Goal: Task Accomplishment & Management: Use online tool/utility

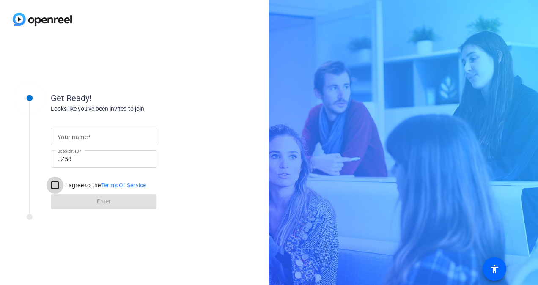
click at [59, 185] on input "I agree to the Terms Of Service" at bounding box center [54, 185] width 17 height 17
checkbox input "true"
click at [95, 199] on form "Your name Session ID JZ58 I agree to the Terms Of Service Enter" at bounding box center [104, 166] width 106 height 86
click at [96, 205] on form "Your name Session ID JZ58 I agree to the Terms Of Service Enter" at bounding box center [104, 166] width 106 height 86
click at [121, 196] on form "Your name Session ID JZ58 I agree to the Terms Of Service Enter" at bounding box center [104, 166] width 106 height 86
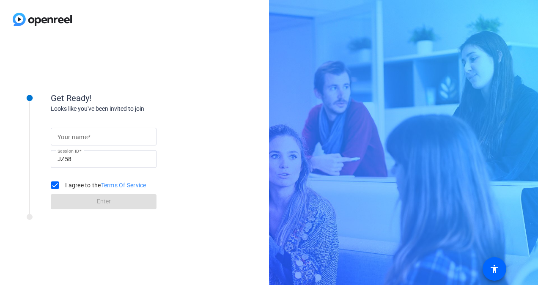
drag, startPoint x: 119, startPoint y: 204, endPoint x: 108, endPoint y: 195, distance: 13.8
click at [118, 204] on form "Your name Session ID JZ58 I agree to the Terms Of Service Enter" at bounding box center [104, 166] width 106 height 86
drag, startPoint x: 88, startPoint y: 142, endPoint x: 88, endPoint y: 128, distance: 14.0
click at [88, 128] on div at bounding box center [103, 137] width 92 height 18
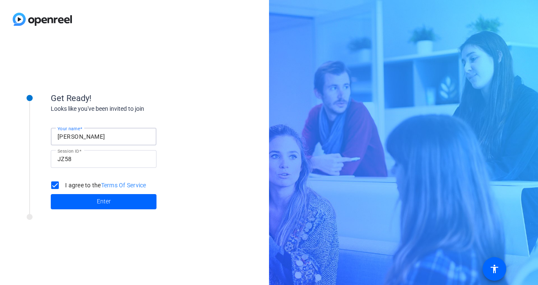
type input "[PERSON_NAME]"
click at [92, 199] on span at bounding box center [104, 201] width 106 height 20
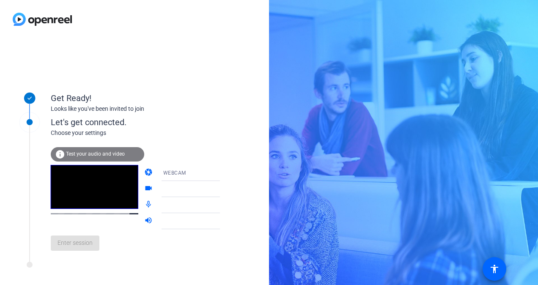
click at [113, 153] on span "Test your audio and video" at bounding box center [95, 154] width 59 height 6
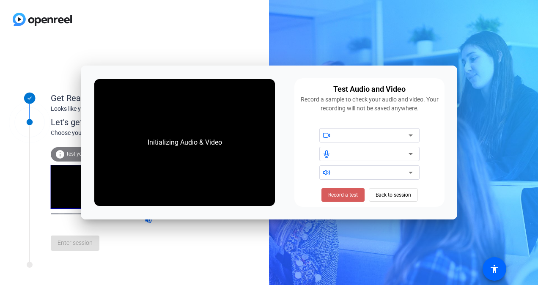
click at [331, 194] on span "Record a test" at bounding box center [343, 195] width 30 height 8
click at [347, 196] on span "Stop Testing (6s)" at bounding box center [342, 195] width 38 height 8
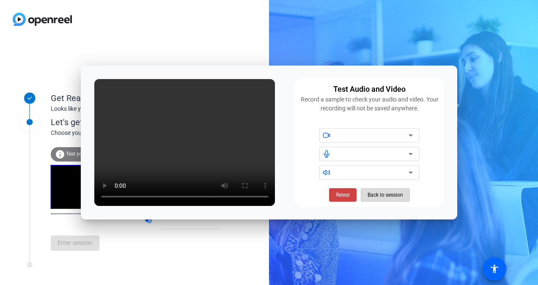
click at [375, 196] on span "Back to session" at bounding box center [384, 195] width 35 height 16
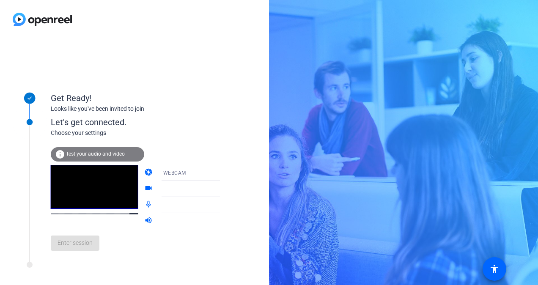
click at [78, 250] on div "Enter session" at bounding box center [144, 243] width 186 height 28
click at [183, 191] on div at bounding box center [194, 189] width 63 height 10
click at [223, 190] on icon at bounding box center [228, 189] width 10 height 10
click at [197, 172] on div "WEBCAM" at bounding box center [194, 172] width 63 height 11
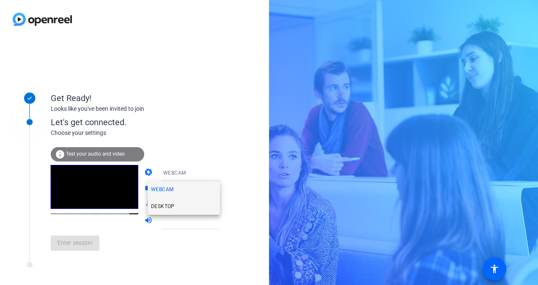
click at [162, 212] on mat-option "DESKTOP" at bounding box center [183, 206] width 72 height 17
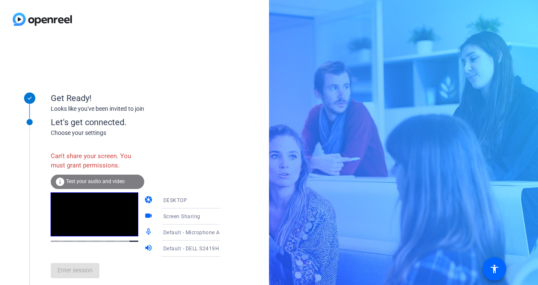
click at [91, 180] on span "Test your audio and video" at bounding box center [95, 181] width 59 height 6
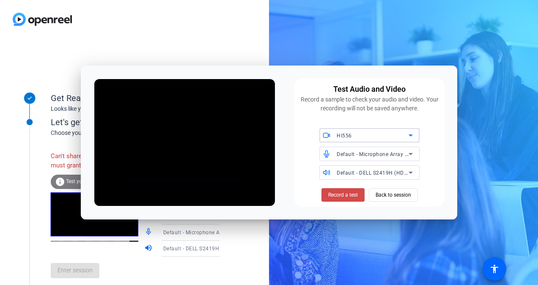
click at [354, 199] on span at bounding box center [342, 195] width 43 height 20
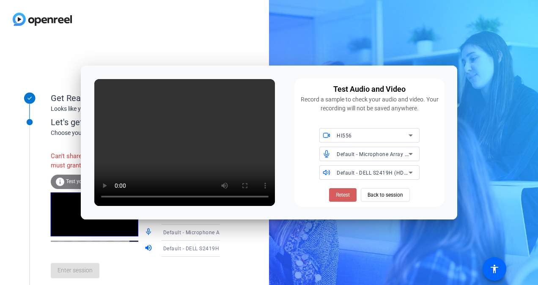
click at [338, 197] on span "Retest" at bounding box center [343, 195] width 14 height 8
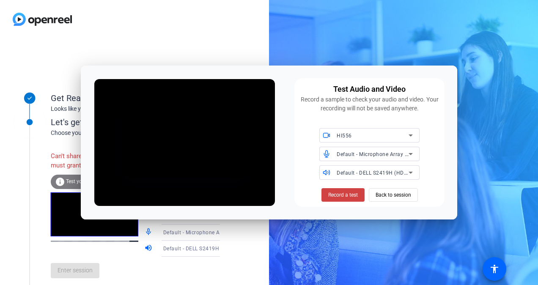
click at [338, 198] on span "Record a test" at bounding box center [343, 195] width 30 height 8
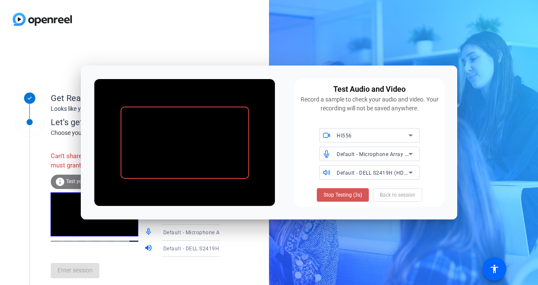
click at [338, 198] on span "Stop Testing (3s)" at bounding box center [342, 195] width 38 height 8
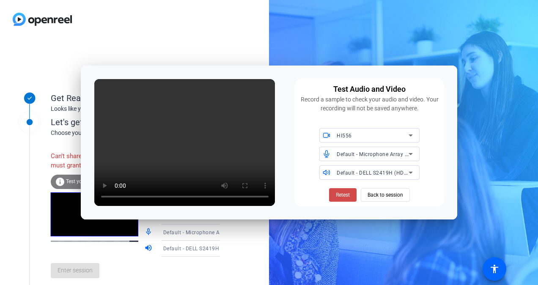
click at [337, 199] on span at bounding box center [342, 195] width 27 height 20
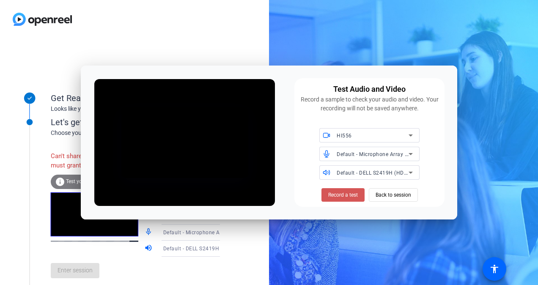
click at [337, 199] on span at bounding box center [342, 195] width 43 height 20
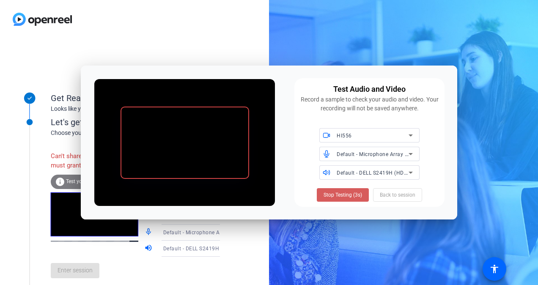
click at [348, 198] on span "Stop Testing (3s)" at bounding box center [342, 195] width 38 height 8
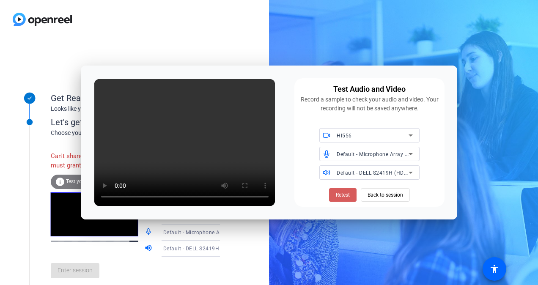
click at [346, 198] on span "Retest" at bounding box center [343, 195] width 14 height 8
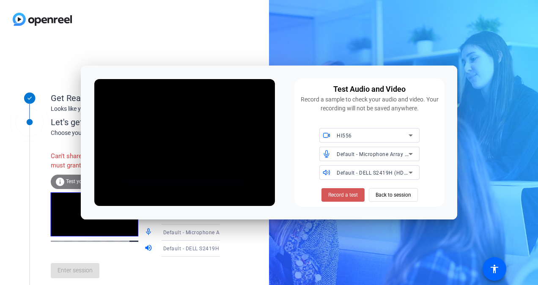
click at [346, 198] on span "Record a test" at bounding box center [343, 195] width 30 height 8
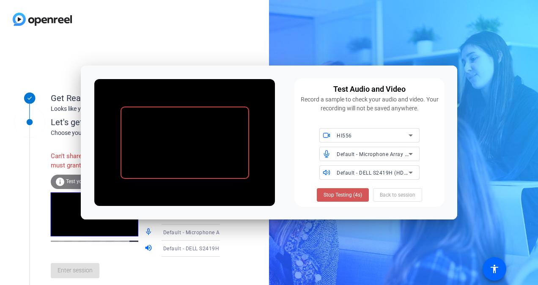
click at [346, 198] on span "Stop Testing (4s)" at bounding box center [342, 195] width 38 height 8
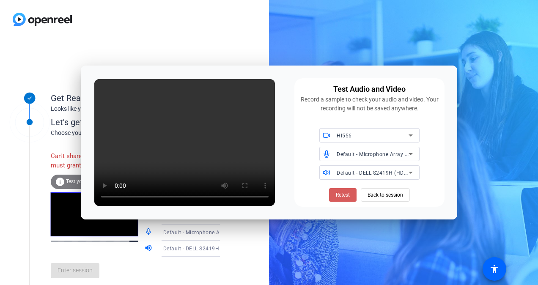
click at [343, 197] on span "Retest" at bounding box center [343, 195] width 14 height 8
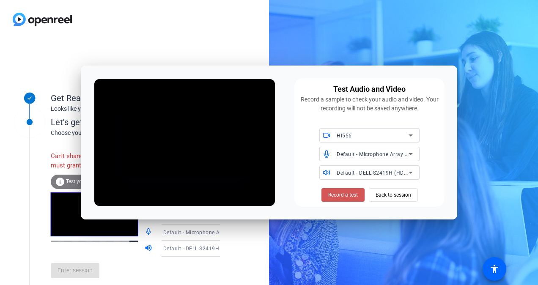
click at [343, 197] on span "Record a test" at bounding box center [343, 195] width 30 height 8
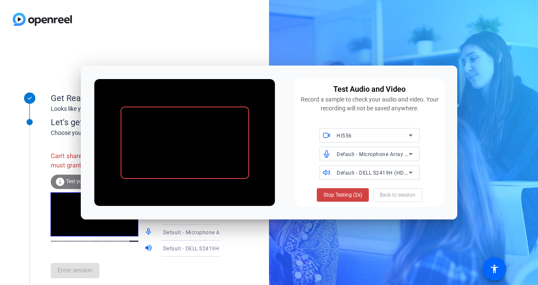
click at [343, 197] on span "Stop Testing (2s)" at bounding box center [342, 195] width 38 height 8
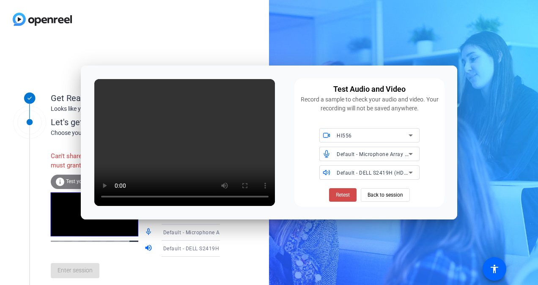
click at [336, 197] on span "Retest" at bounding box center [343, 195] width 14 height 8
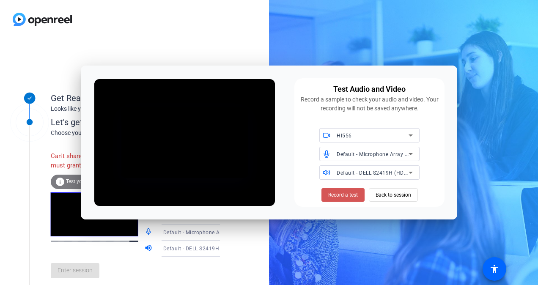
click at [336, 197] on span "Record a test" at bounding box center [343, 195] width 30 height 8
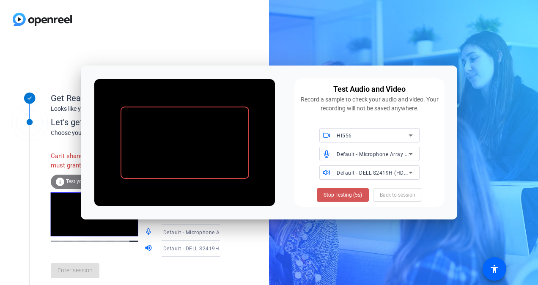
click at [336, 197] on span "Stop Testing (5s)" at bounding box center [342, 195] width 38 height 8
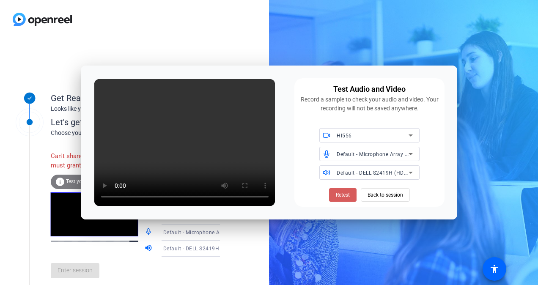
click at [349, 198] on span "Retest" at bounding box center [343, 195] width 14 height 8
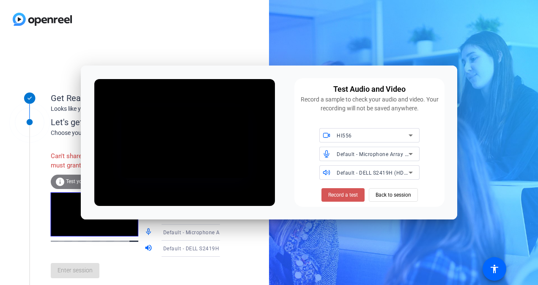
click at [349, 198] on span "Record a test" at bounding box center [343, 195] width 30 height 8
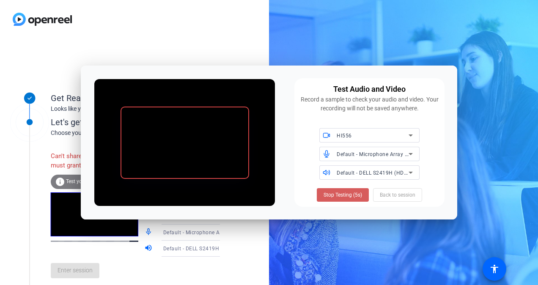
click at [348, 197] on span "Stop Testing (5s)" at bounding box center [342, 195] width 38 height 8
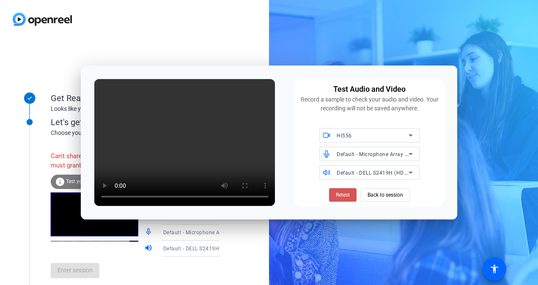
click at [348, 197] on span "Retest" at bounding box center [343, 195] width 14 height 8
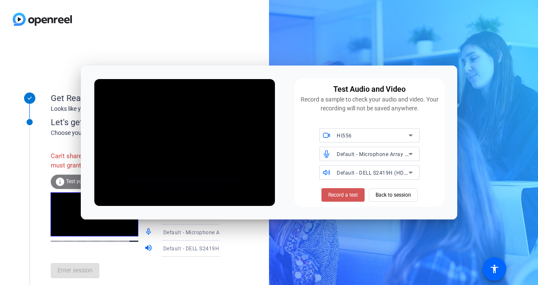
click at [348, 197] on span "Record a test" at bounding box center [343, 195] width 30 height 8
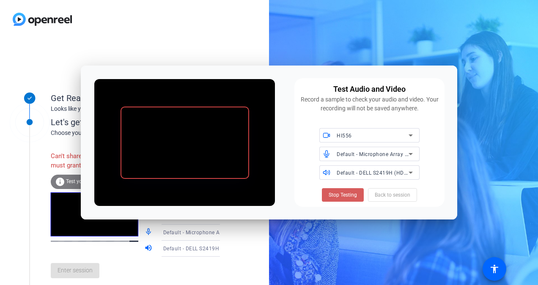
click at [351, 193] on span "Stop Testing" at bounding box center [342, 195] width 28 height 8
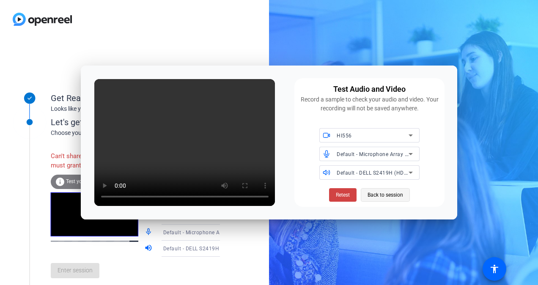
click at [371, 195] on span "Back to session" at bounding box center [384, 195] width 35 height 16
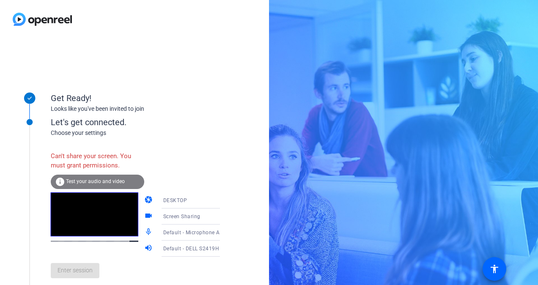
drag, startPoint x: 87, startPoint y: 275, endPoint x: 87, endPoint y: 267, distance: 8.0
click at [87, 274] on div "Enter session" at bounding box center [144, 271] width 186 height 28
click at [93, 227] on video at bounding box center [94, 214] width 87 height 44
click at [202, 249] on span "Default - DELL S2419H (HD Audio Driver for Display Audio)" at bounding box center [235, 248] width 145 height 7
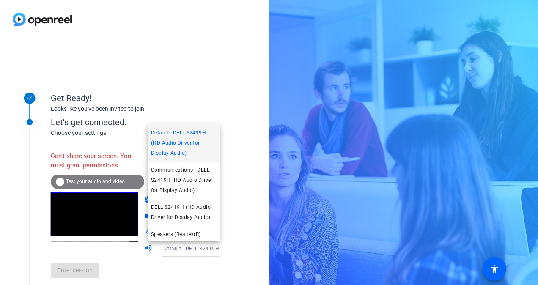
click at [202, 249] on div at bounding box center [269, 142] width 538 height 285
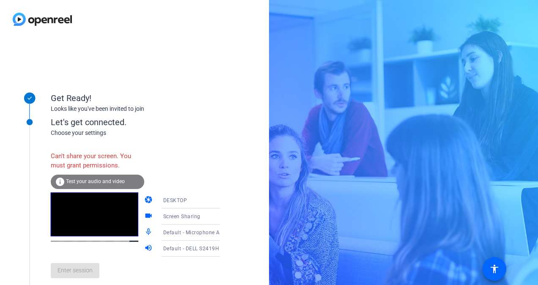
click at [200, 234] on span "Default - Microphone Array (Realtek(R) Audio)" at bounding box center [219, 232] width 113 height 7
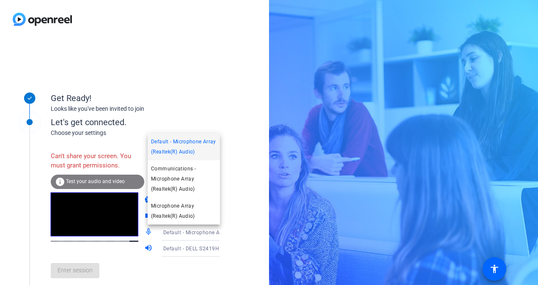
click at [200, 234] on div at bounding box center [269, 142] width 538 height 285
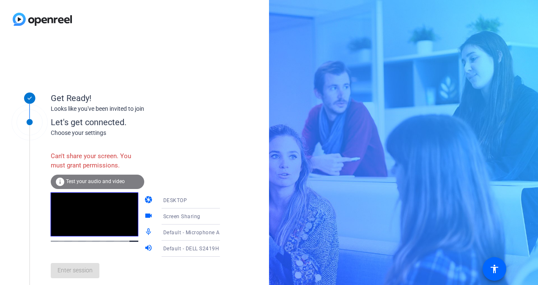
click at [102, 183] on span "Test your audio and video" at bounding box center [95, 181] width 59 height 6
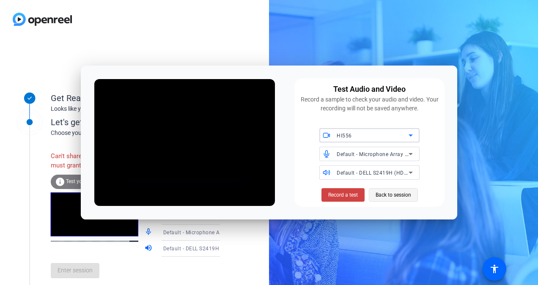
click at [389, 192] on span "Back to session" at bounding box center [392, 195] width 35 height 16
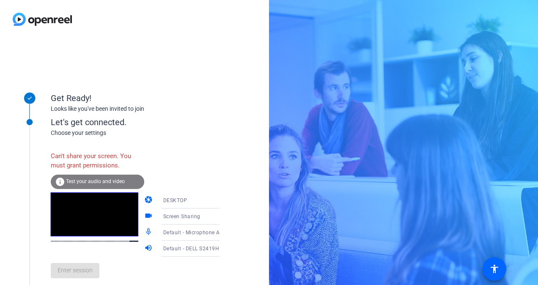
click at [68, 277] on div "Enter session" at bounding box center [144, 271] width 186 height 28
drag, startPoint x: 68, startPoint y: 277, endPoint x: 71, endPoint y: 273, distance: 4.5
click at [68, 277] on div "Enter session" at bounding box center [144, 271] width 186 height 28
click at [89, 159] on div "Can't share your screen. You must grant permissions." at bounding box center [97, 160] width 93 height 27
click at [172, 198] on span "DESKTOP" at bounding box center [175, 200] width 24 height 6
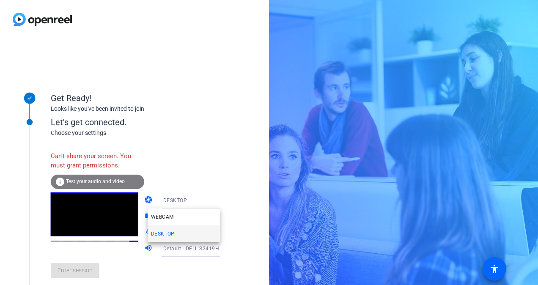
click at [208, 124] on div at bounding box center [269, 142] width 538 height 285
click at [186, 218] on span "Screen Sharing" at bounding box center [181, 216] width 37 height 6
click at [199, 144] on div at bounding box center [269, 142] width 538 height 285
drag, startPoint x: 475, startPoint y: 0, endPoint x: 168, endPoint y: 220, distance: 377.7
click at [168, 220] on div "Screen Sharing" at bounding box center [194, 216] width 63 height 11
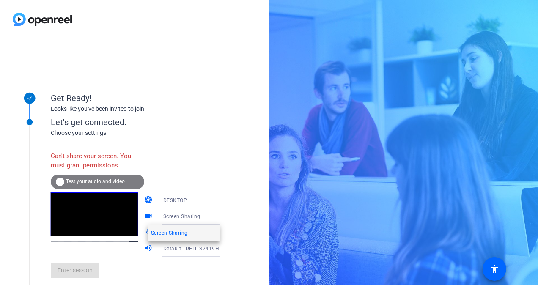
click at [168, 199] on div at bounding box center [269, 142] width 538 height 285
click at [168, 199] on span "DESKTOP" at bounding box center [175, 200] width 24 height 6
click at [169, 219] on span "WEBCAM" at bounding box center [162, 217] width 22 height 10
click at [170, 201] on span "WEBCAM" at bounding box center [174, 200] width 23 height 6
click at [171, 233] on span "DESKTOP" at bounding box center [163, 234] width 24 height 10
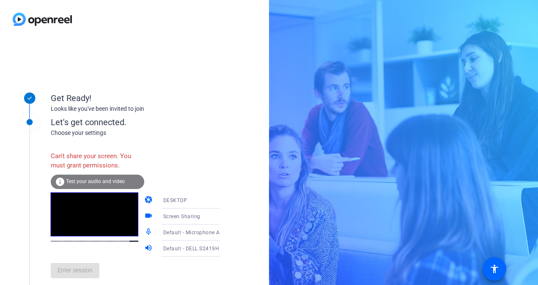
click at [119, 164] on div "Can't share your screen. You must grant permissions." at bounding box center [97, 160] width 93 height 27
click at [105, 158] on div "Can't share your screen. You must grant permissions." at bounding box center [97, 160] width 93 height 27
click at [183, 199] on div "DESKTOP" at bounding box center [194, 200] width 63 height 11
click at [160, 216] on span "WEBCAM" at bounding box center [162, 217] width 22 height 10
click at [163, 221] on div at bounding box center [194, 216] width 63 height 10
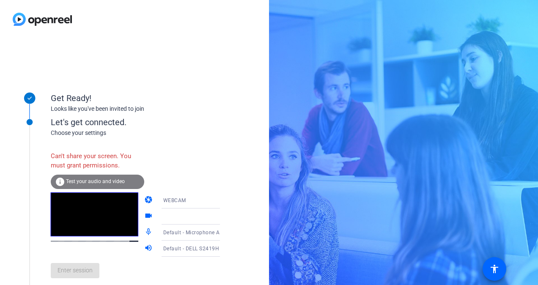
drag, startPoint x: 84, startPoint y: 280, endPoint x: 72, endPoint y: 222, distance: 59.2
click at [83, 272] on div "Enter session" at bounding box center [144, 271] width 186 height 28
click at [72, 177] on div "info Test your audio and video" at bounding box center [97, 182] width 93 height 14
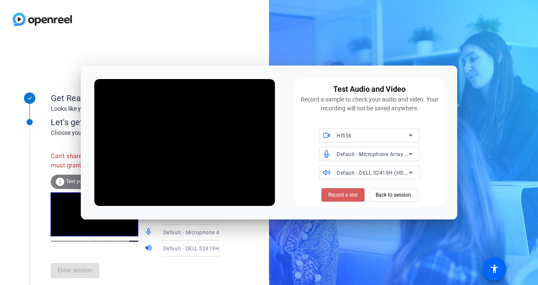
click at [349, 194] on span "Record a test" at bounding box center [343, 195] width 30 height 8
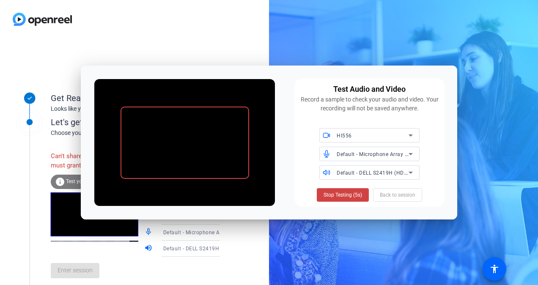
click at [349, 194] on span "Stop Testing (5s)" at bounding box center [342, 195] width 38 height 8
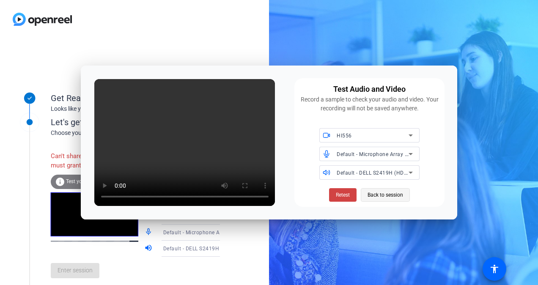
click at [384, 193] on span "Back to session" at bounding box center [384, 195] width 35 height 16
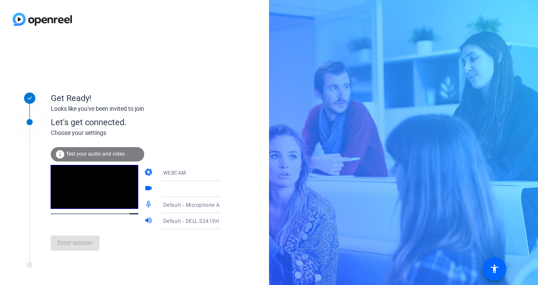
click at [61, 249] on div "Enter session" at bounding box center [144, 243] width 186 height 28
click at [186, 175] on div "WEBCAM" at bounding box center [194, 172] width 63 height 11
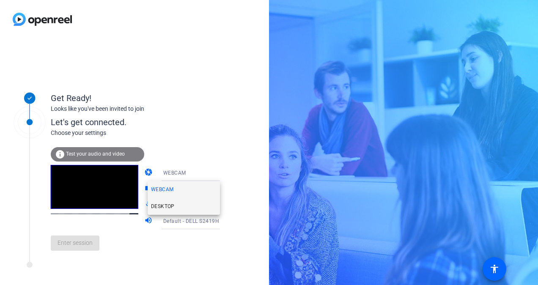
click at [178, 206] on mat-option "DESKTOP" at bounding box center [183, 206] width 72 height 17
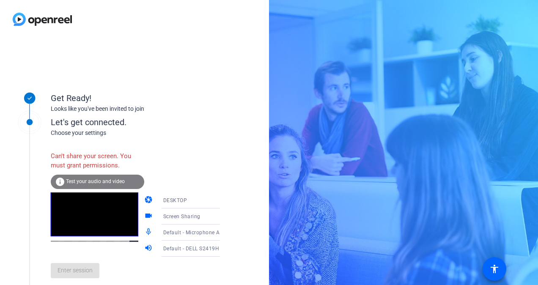
click at [72, 276] on div "Enter session" at bounding box center [144, 271] width 186 height 28
click at [74, 270] on div "Enter session" at bounding box center [144, 271] width 186 height 28
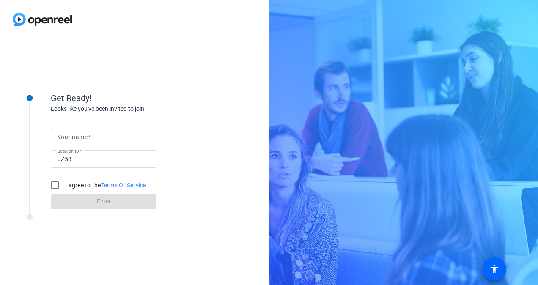
click at [87, 134] on span at bounding box center [88, 137] width 3 height 7
click at [87, 134] on input "Your name" at bounding box center [103, 136] width 92 height 10
click at [89, 137] on input "Your name" at bounding box center [103, 136] width 92 height 10
type input "[PERSON_NAME]"
click at [52, 185] on input "I agree to the Terms Of Service" at bounding box center [54, 185] width 17 height 17
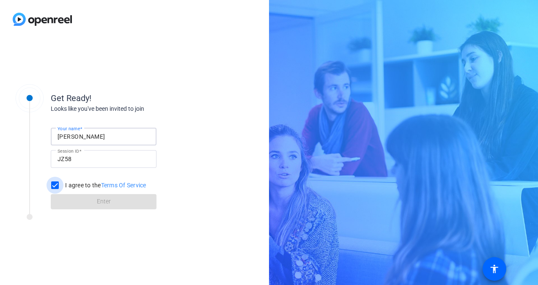
checkbox input "true"
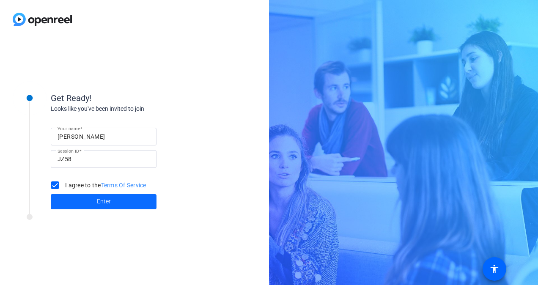
click at [96, 200] on span at bounding box center [104, 201] width 106 height 20
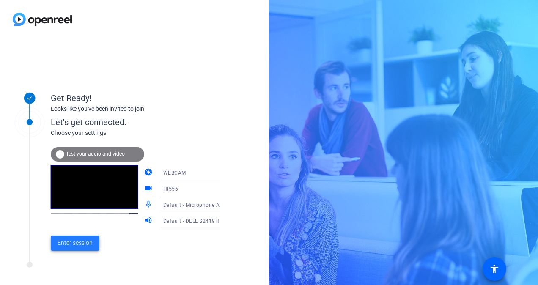
click at [73, 244] on span "Enter session" at bounding box center [74, 242] width 35 height 9
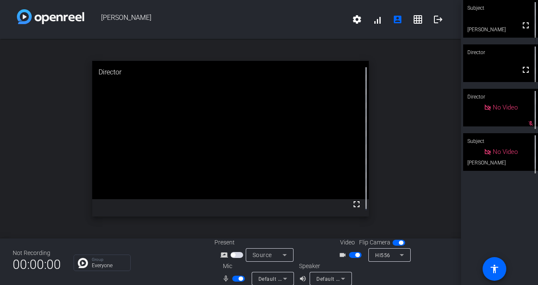
scroll to position [10, 0]
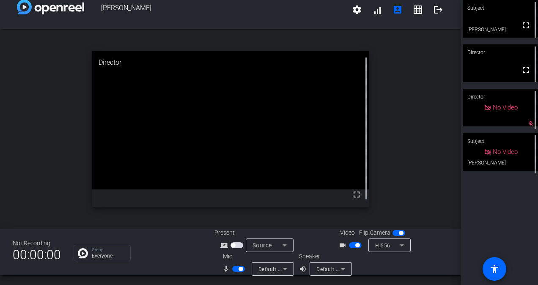
drag, startPoint x: 522, startPoint y: 29, endPoint x: 523, endPoint y: 60, distance: 31.3
click at [522, 29] on mat-icon "fullscreen" at bounding box center [525, 25] width 10 height 10
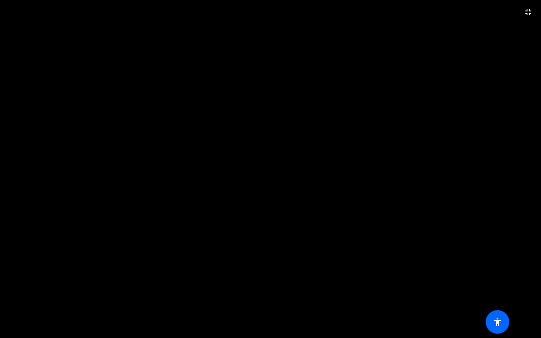
click at [272, 11] on video at bounding box center [270, 169] width 541 height 338
click at [528, 13] on mat-icon "fullscreen_exit" at bounding box center [528, 12] width 10 height 10
